Goal: Information Seeking & Learning: Compare options

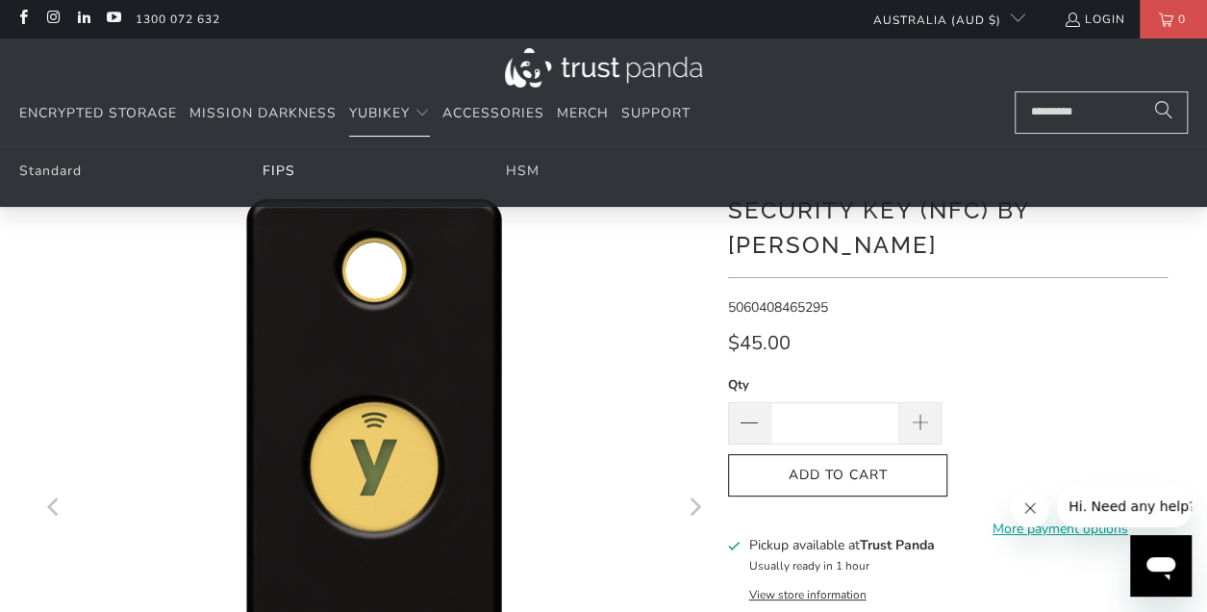
click at [279, 172] on link "FIPS" at bounding box center [279, 171] width 33 height 18
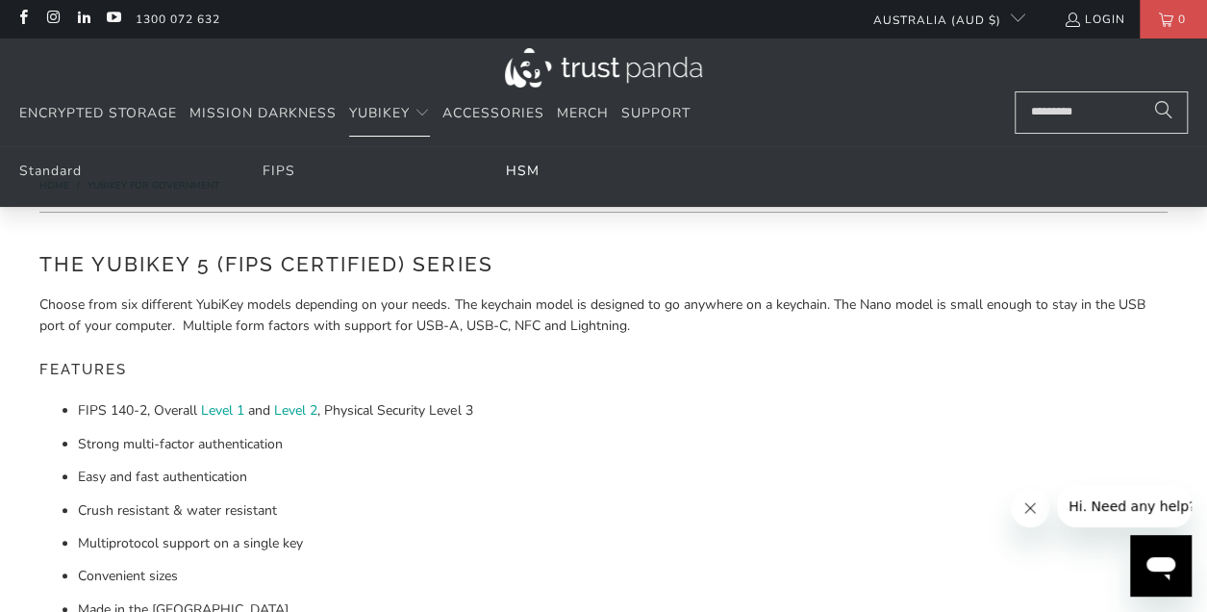
click at [535, 165] on link "HSM" at bounding box center [523, 171] width 34 height 18
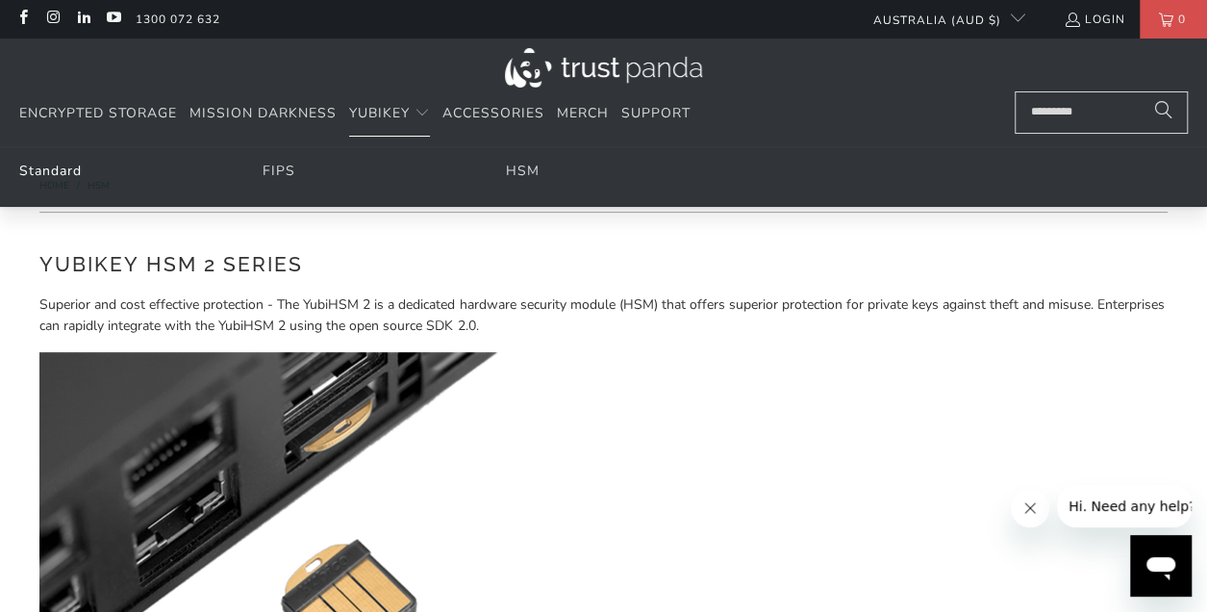
click at [49, 175] on link "Standard" at bounding box center [50, 171] width 63 height 18
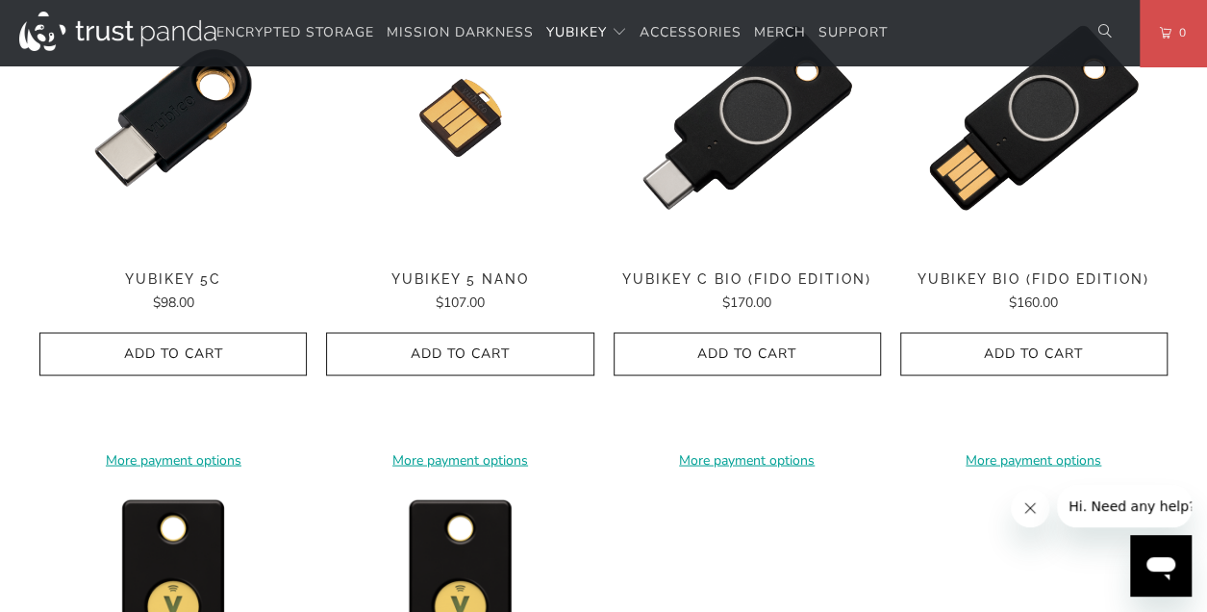
scroll to position [1539, 0]
